Goal: Task Accomplishment & Management: Complete application form

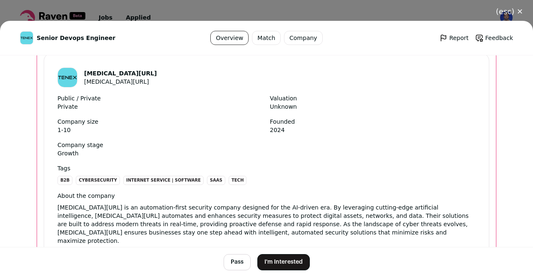
scroll to position [720, 0]
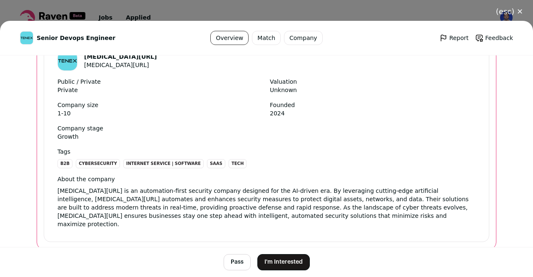
click at [300, 266] on button "I'm Interested" at bounding box center [284, 262] width 53 height 16
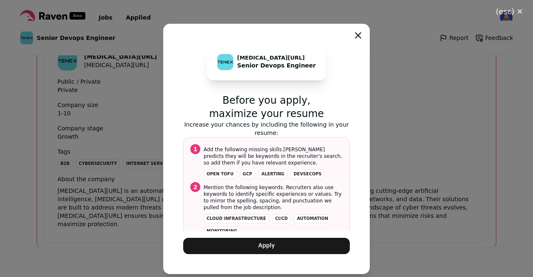
click at [293, 247] on button "Apply" at bounding box center [266, 246] width 167 height 16
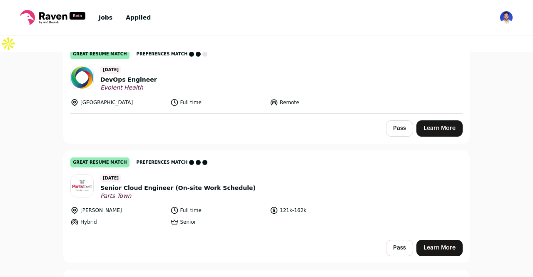
scroll to position [808, 0]
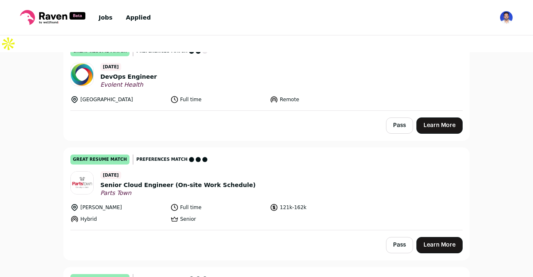
click at [438, 237] on link "Learn More" at bounding box center [440, 245] width 46 height 16
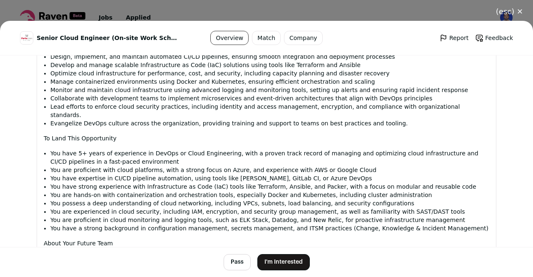
scroll to position [713, 0]
click at [271, 268] on button "I'm Interested" at bounding box center [284, 262] width 53 height 16
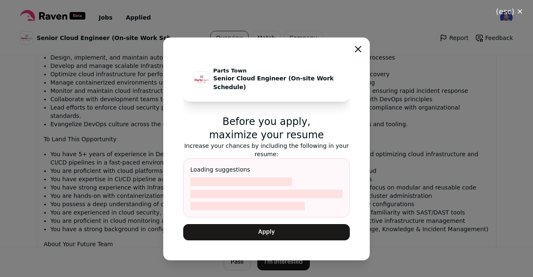
scroll to position [703, 0]
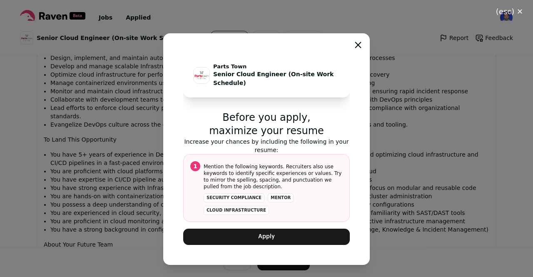
click at [264, 243] on button "Apply" at bounding box center [266, 237] width 167 height 16
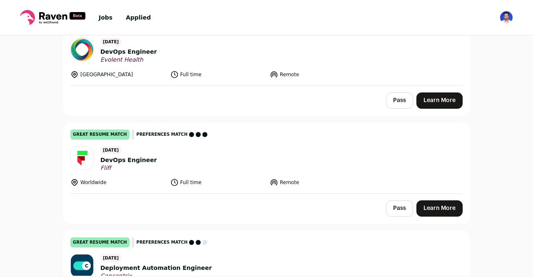
scroll to position [818, 0]
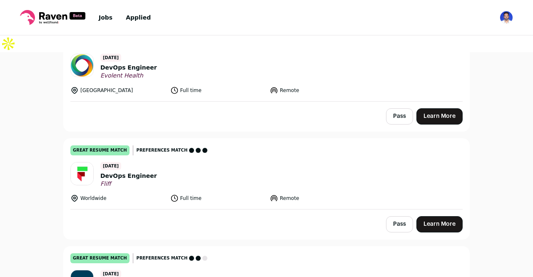
click at [443, 216] on link "Learn More" at bounding box center [440, 224] width 46 height 16
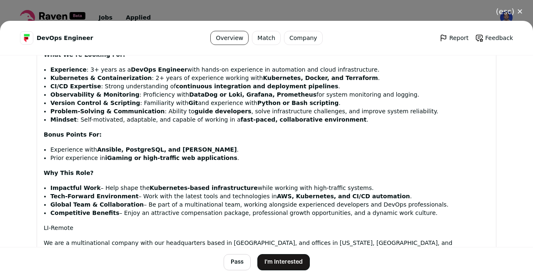
scroll to position [633, 0]
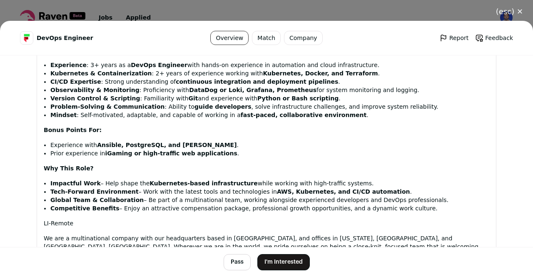
click at [271, 262] on button "I'm Interested" at bounding box center [284, 262] width 53 height 16
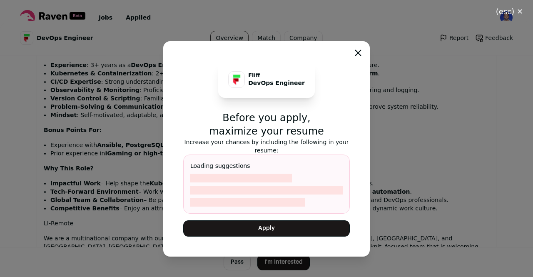
click at [275, 229] on button "Apply" at bounding box center [266, 228] width 167 height 16
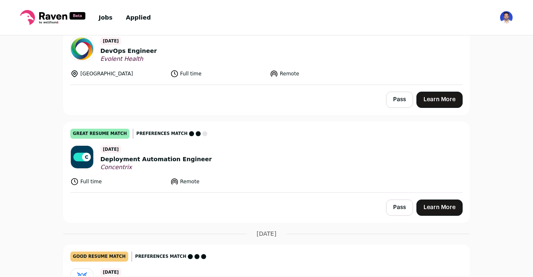
click at [358, 57] on link "great resume match You meet the must-have requirements, the nice-to-have requir…" at bounding box center [267, 49] width 406 height 71
click at [0, 0] on button "(esc) ✕" at bounding box center [0, 0] width 0 height 0
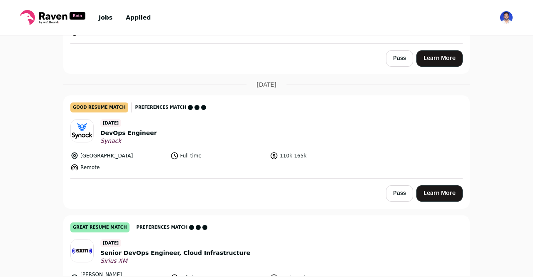
scroll to position [1026, 0]
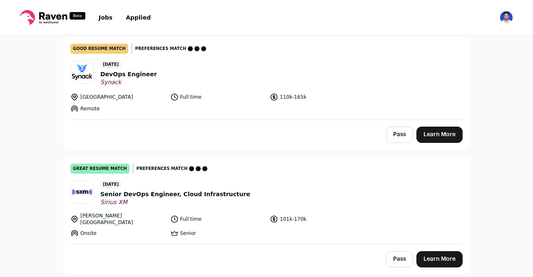
click at [448, 127] on link "Learn More" at bounding box center [440, 135] width 46 height 16
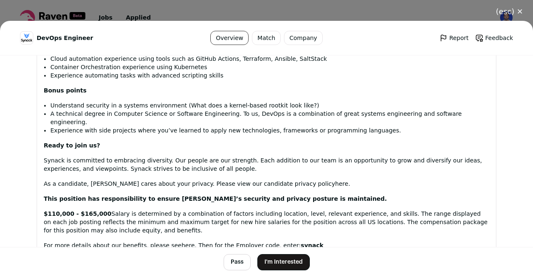
scroll to position [754, 0]
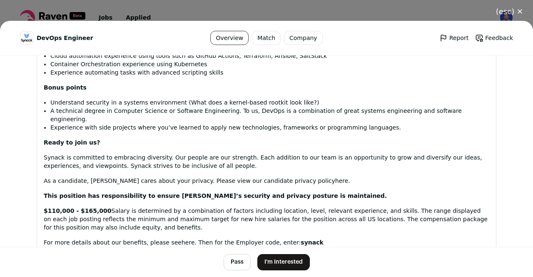
click at [289, 265] on button "I'm Interested" at bounding box center [284, 262] width 53 height 16
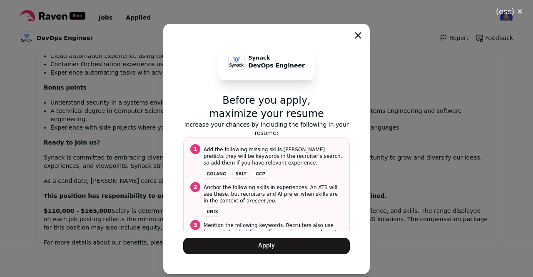
click at [278, 249] on button "Apply" at bounding box center [266, 246] width 167 height 16
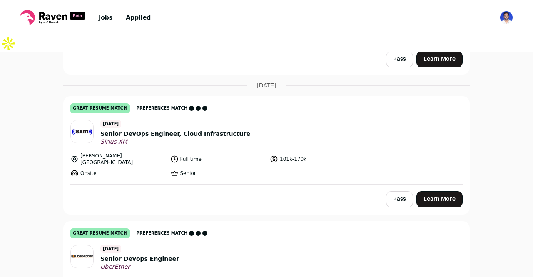
scroll to position [983, 0]
click at [429, 191] on link "Learn More" at bounding box center [440, 199] width 46 height 16
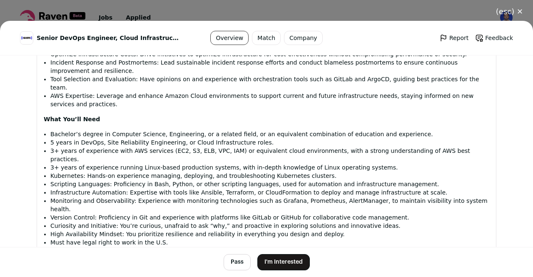
scroll to position [345, 0]
